Goal: Information Seeking & Learning: Learn about a topic

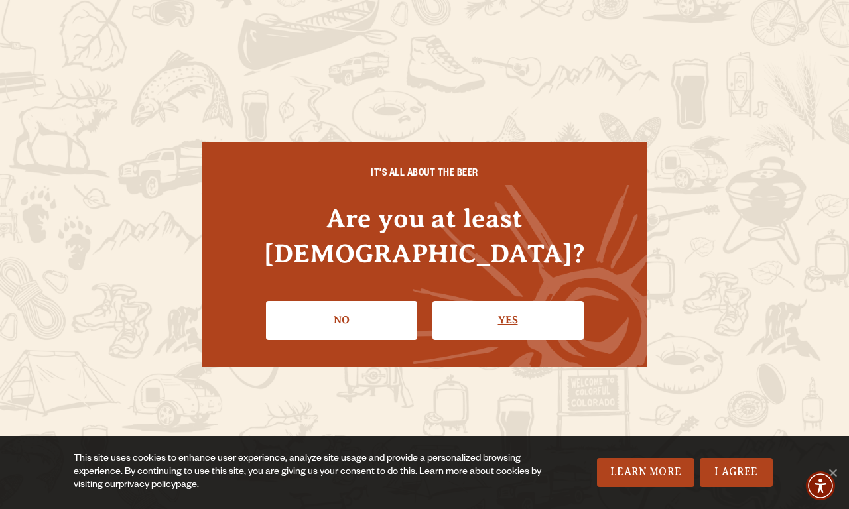
click at [507, 302] on link "Yes" at bounding box center [508, 320] width 151 height 38
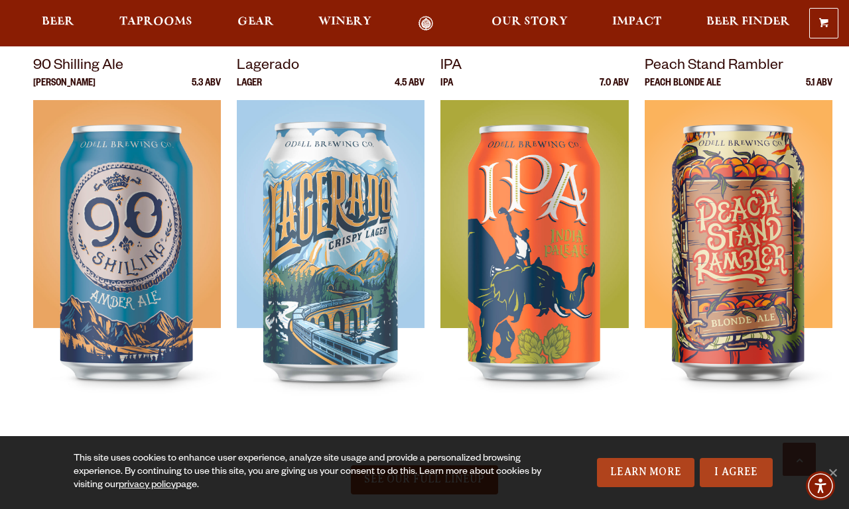
scroll to position [953, 0]
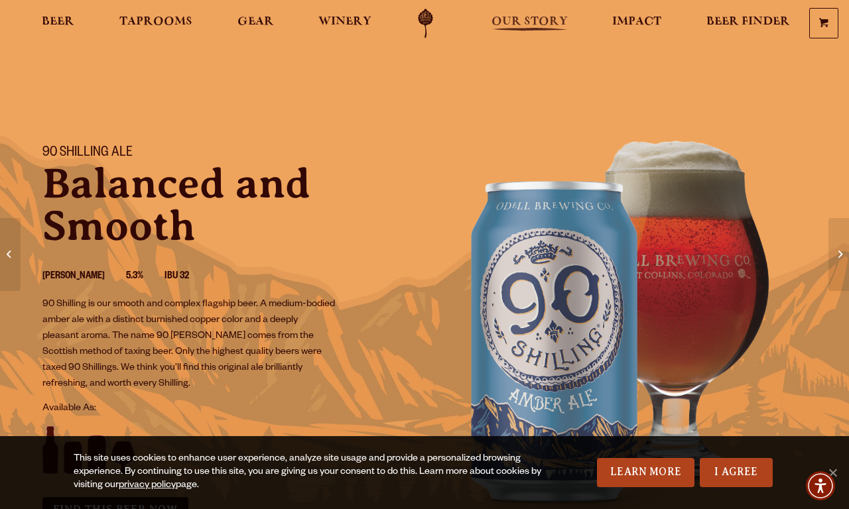
click at [529, 23] on span "Our Story" at bounding box center [530, 22] width 76 height 11
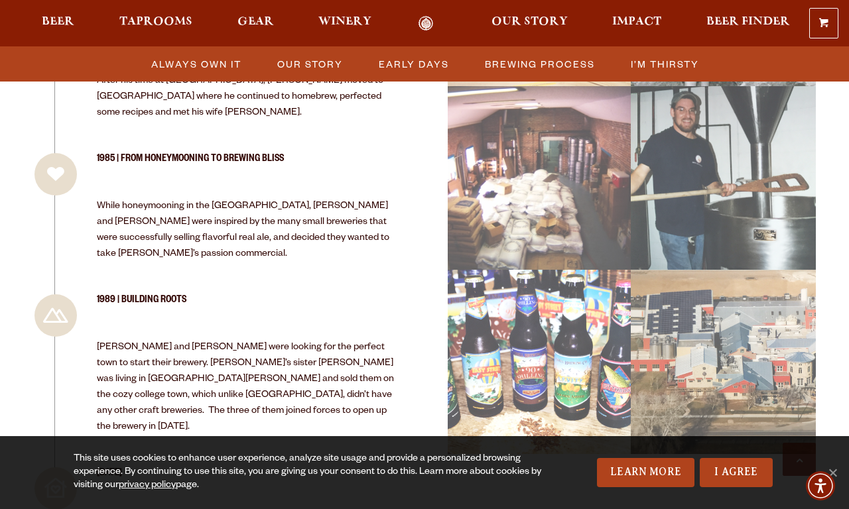
scroll to position [2382, 0]
